Goal: Information Seeking & Learning: Understand process/instructions

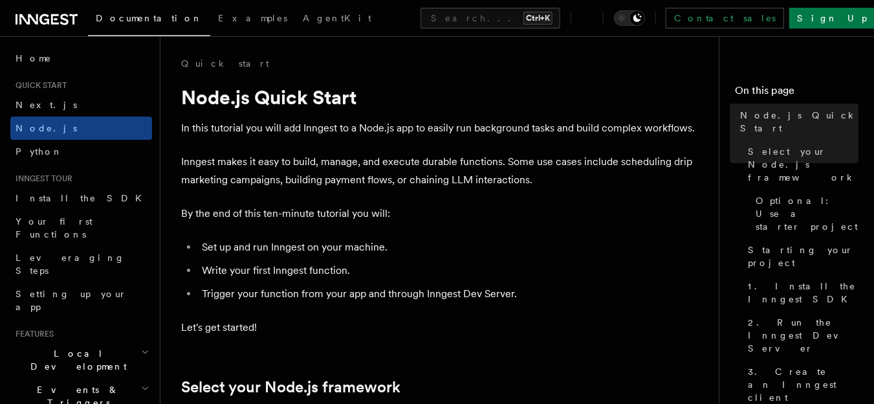
scroll to position [287, 0]
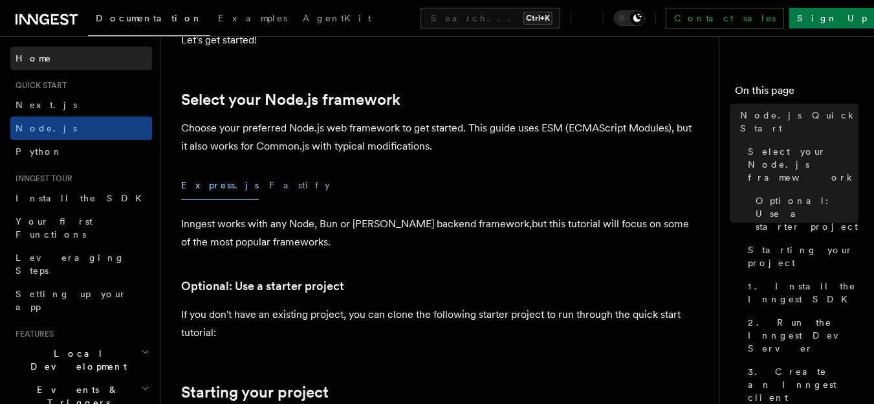
click at [23, 53] on span "Home" at bounding box center [34, 58] width 36 height 13
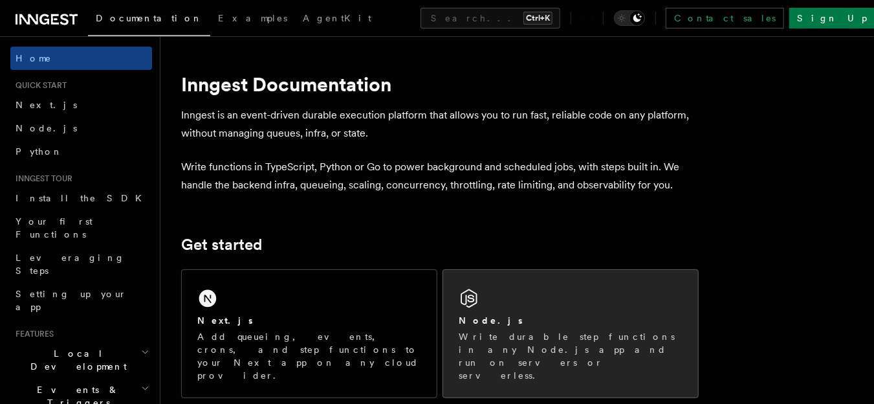
click at [546, 306] on div "Node.js Write durable step functions in any Node.js app and run on servers or s…" at bounding box center [570, 333] width 255 height 127
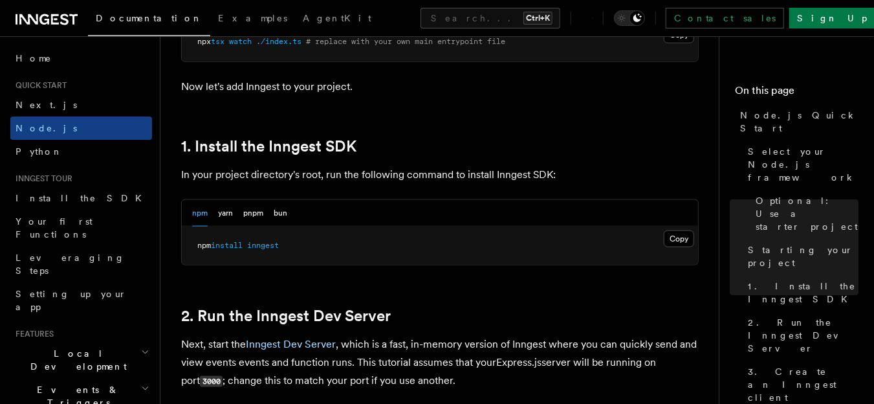
scroll to position [770, 0]
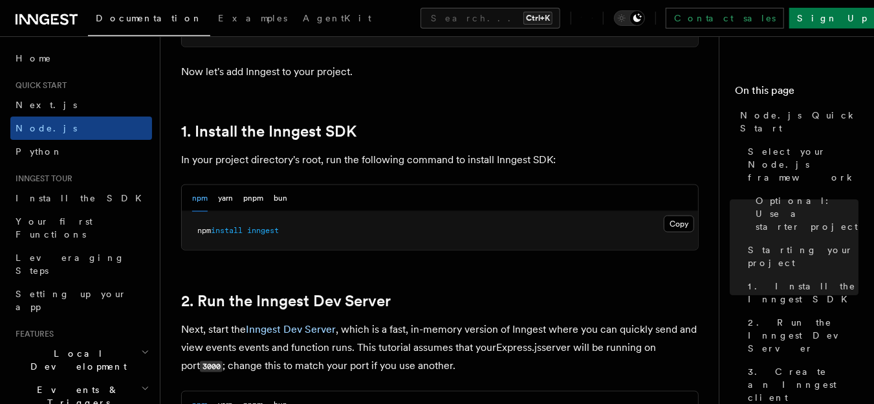
click at [684, 225] on button "Copy Copied" at bounding box center [678, 223] width 30 height 17
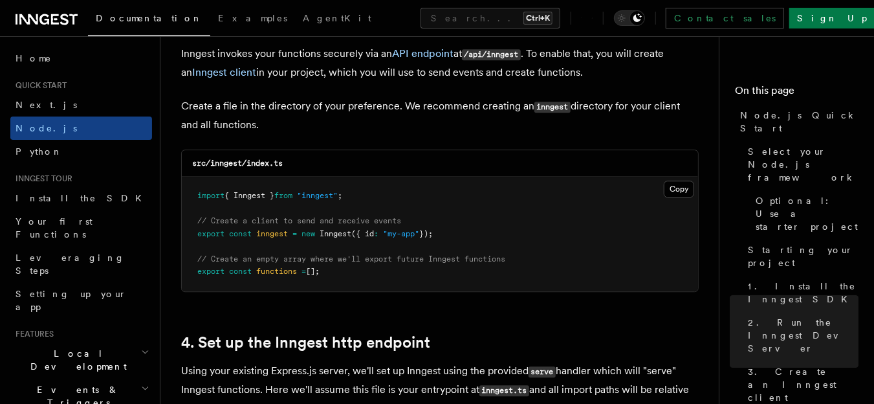
scroll to position [1699, 0]
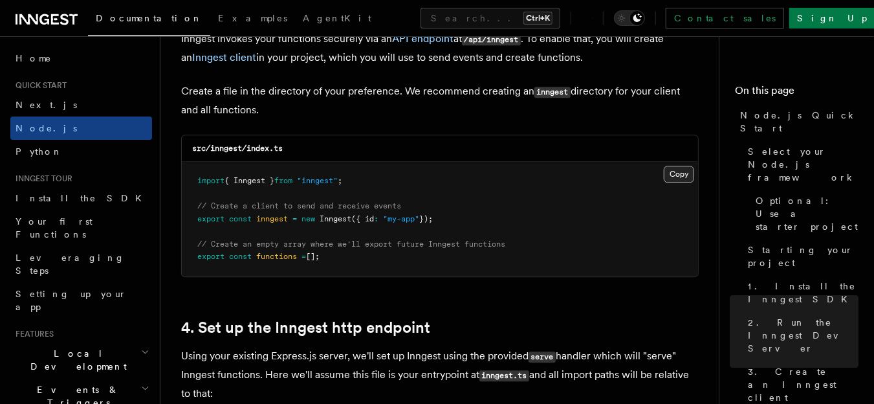
click at [684, 175] on button "Copy Copied" at bounding box center [678, 174] width 30 height 17
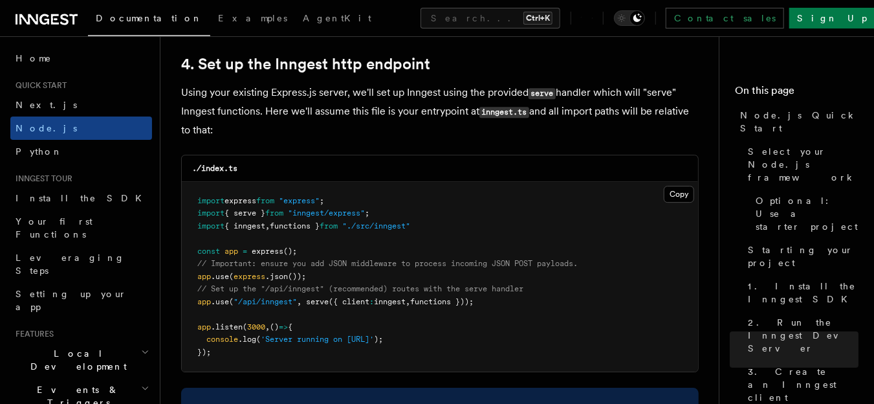
scroll to position [1946, 0]
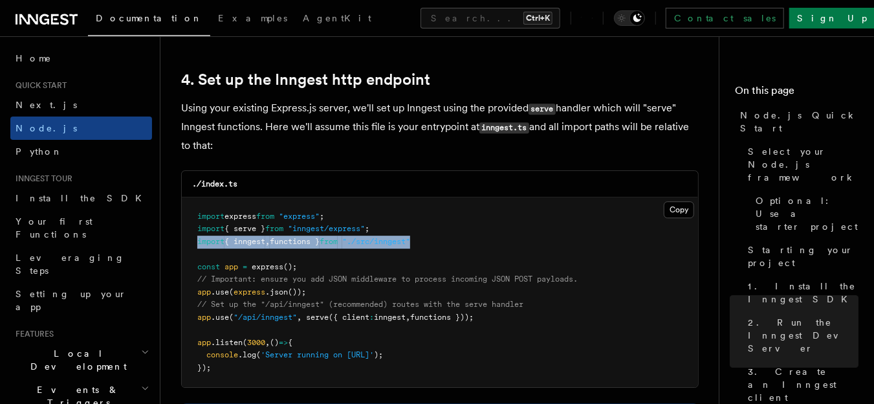
drag, startPoint x: 441, startPoint y: 244, endPoint x: 197, endPoint y: 246, distance: 244.4
click at [197, 246] on pre "import express from "express" ; import { serve } from "inngest/express" ; impor…" at bounding box center [440, 292] width 516 height 190
copy span "import { inngest , functions } from "./src/inngest""
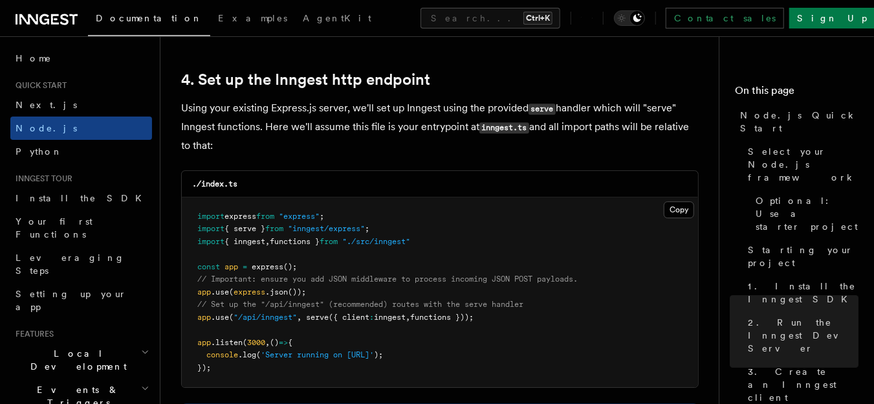
click at [541, 325] on pre "import express from "express" ; import { serve } from "inngest/express" ; impor…" at bounding box center [440, 292] width 516 height 190
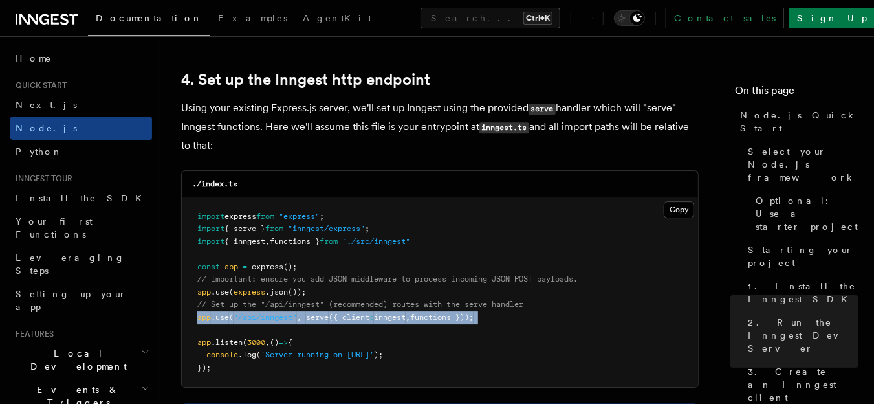
drag, startPoint x: 195, startPoint y: 321, endPoint x: 277, endPoint y: 330, distance: 83.3
click at [277, 330] on pre "import express from "express" ; import { serve } from "inngest/express" ; impor…" at bounding box center [440, 292] width 516 height 190
copy code "app .use ( "/api/inngest" , serve ({ client : inngest , functions }));"
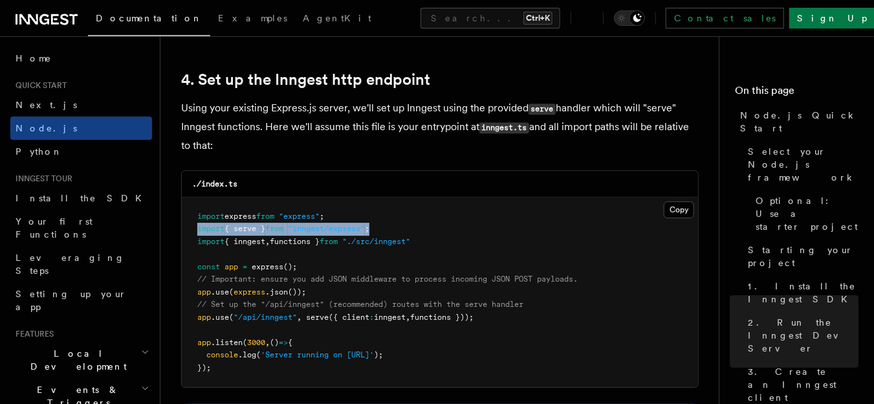
drag, startPoint x: 393, startPoint y: 231, endPoint x: 195, endPoint y: 237, distance: 198.0
click at [195, 237] on pre "import express from "express" ; import { serve } from "inngest/express" ; impor…" at bounding box center [440, 292] width 516 height 190
copy span "import { serve } from "inngest/express" ;"
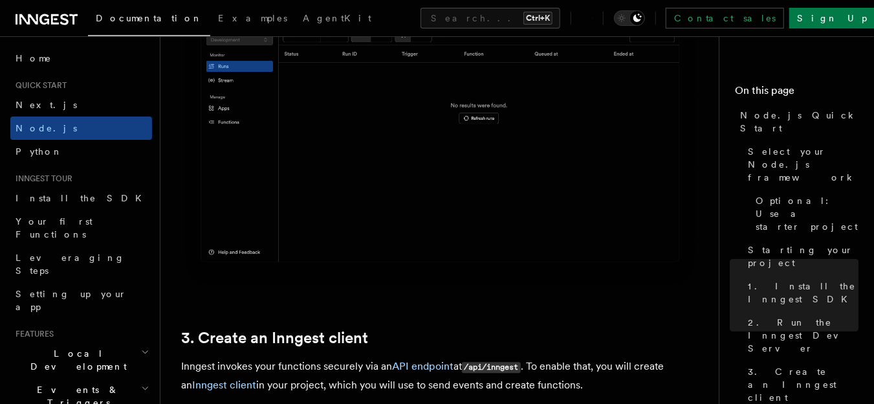
scroll to position [1659, 0]
